Goal: Task Accomplishment & Management: Use online tool/utility

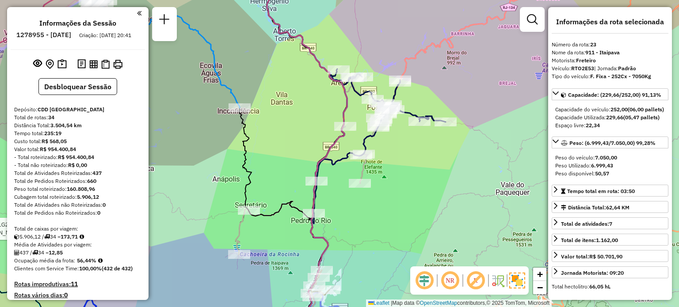
select select "**********"
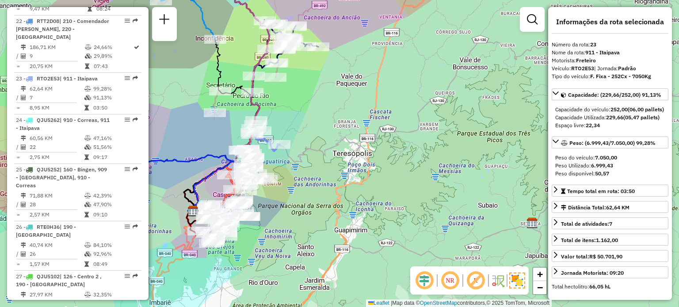
drag, startPoint x: 294, startPoint y: 110, endPoint x: 386, endPoint y: 72, distance: 99.5
click at [386, 72] on div "Rota 32 - Placa JBE1G22 08605338 - [PERSON_NAME] AMARANT Janela de atendimento …" at bounding box center [339, 153] width 679 height 307
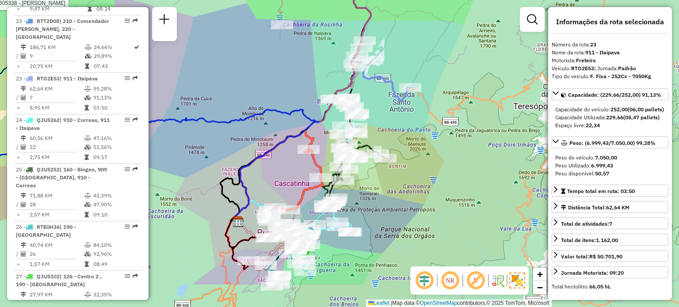
drag, startPoint x: 353, startPoint y: 102, endPoint x: 434, endPoint y: 24, distance: 111.9
click at [434, 24] on div "Rota 32 - Placa JBE1G22 08605338 - [PERSON_NAME] AMARANT Janela de atendimento …" at bounding box center [339, 153] width 679 height 307
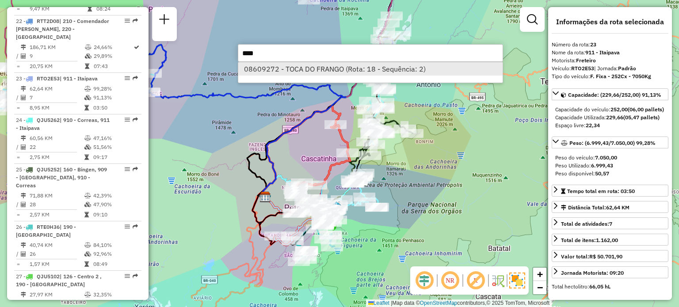
type input "****"
click at [301, 70] on li "08609272 - TOCA DO FRANGO (Rota: 18 - Sequência: 2)" at bounding box center [370, 68] width 264 height 13
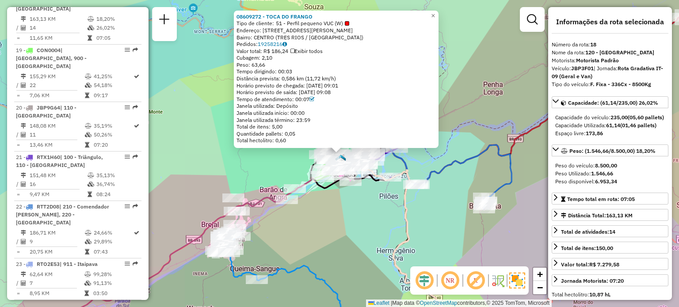
scroll to position [1150, 0]
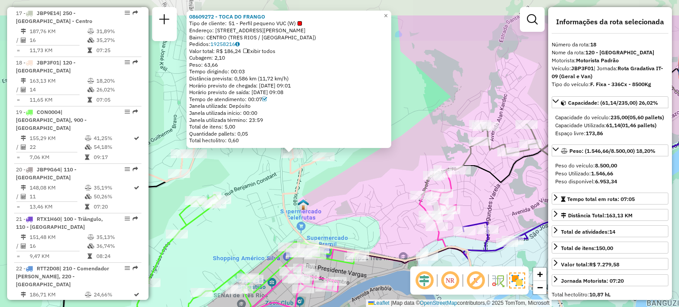
drag, startPoint x: 270, startPoint y: 136, endPoint x: 269, endPoint y: 183, distance: 46.9
click at [269, 183] on div "Rota 32 - Placa JBE1G22 08605338 - [PERSON_NAME] AMARANT 08609272 - TOCA DO FRA…" at bounding box center [339, 153] width 679 height 307
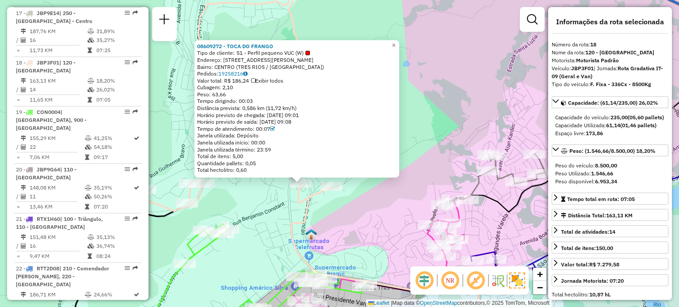
drag, startPoint x: 273, startPoint y: 194, endPoint x: 281, endPoint y: 222, distance: 29.8
click at [281, 222] on div "Rota 32 - Placa JBE1G22 08605338 - [PERSON_NAME] AMARANT 08609272 - TOCA DO FRA…" at bounding box center [339, 153] width 679 height 307
click at [441, 45] on div "Rota 32 - Placa JBE1G22 08605338 - [PERSON_NAME] AMARANT 08609272 - TOCA DO FRA…" at bounding box center [339, 153] width 679 height 307
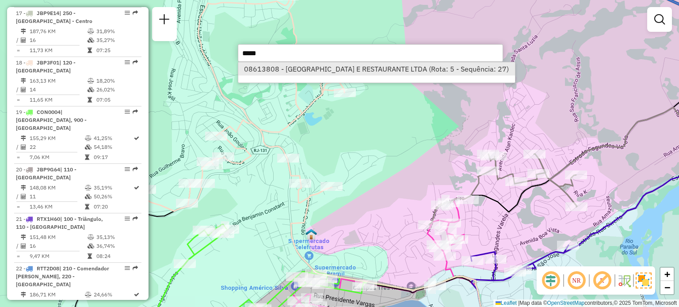
type input "*****"
click at [413, 69] on li "08613808 - [GEOGRAPHIC_DATA] E RESTAURANTE LTDA (Rota: 5 - Sequência: 27)" at bounding box center [376, 68] width 277 height 13
select select "**********"
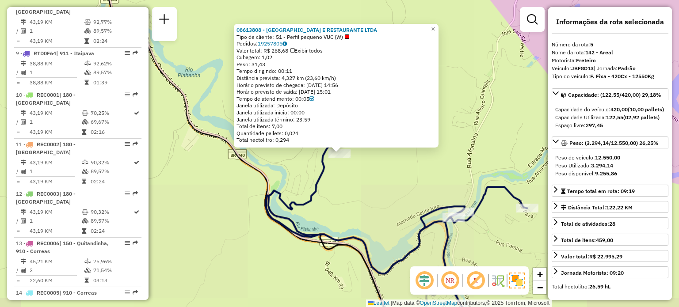
scroll to position [578, 0]
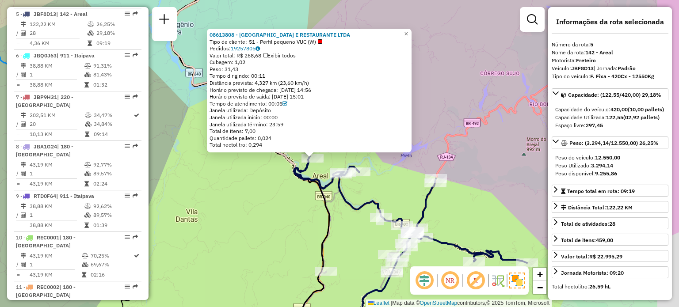
drag, startPoint x: 337, startPoint y: 218, endPoint x: 265, endPoint y: 206, distance: 73.1
click at [265, 206] on div "08613808 - [GEOGRAPHIC_DATA] E RESTAURANTE LTDA Tipo de cliente: 51 - Perfil pe…" at bounding box center [339, 153] width 679 height 307
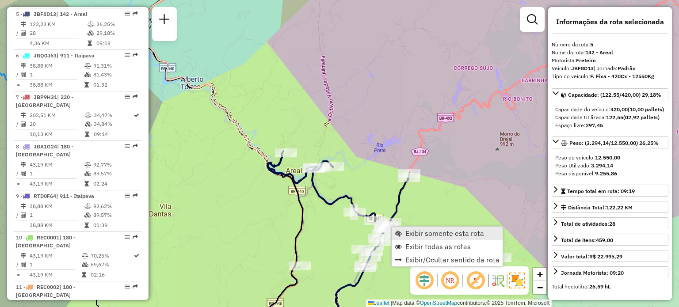
click at [409, 231] on span "Exibir somente esta rota" at bounding box center [444, 233] width 79 height 7
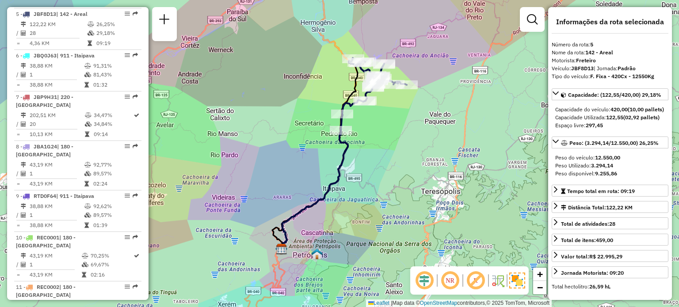
click at [336, 71] on div "Janela de atendimento Grade de atendimento Capacidade Transportadoras Veículos …" at bounding box center [339, 153] width 679 height 307
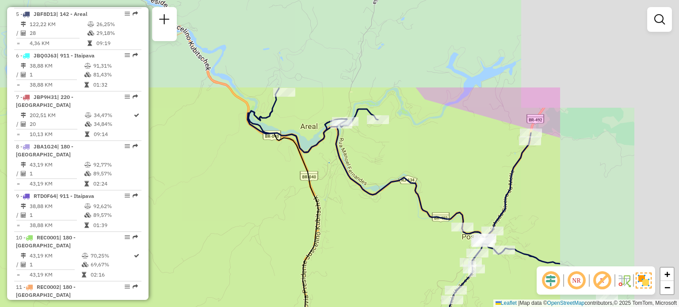
drag, startPoint x: 537, startPoint y: 42, endPoint x: 322, endPoint y: 137, distance: 234.4
click at [322, 137] on div "Janela de atendimento Grade de atendimento Capacidade Transportadoras Veículos …" at bounding box center [339, 153] width 679 height 307
